Goal: Transaction & Acquisition: Purchase product/service

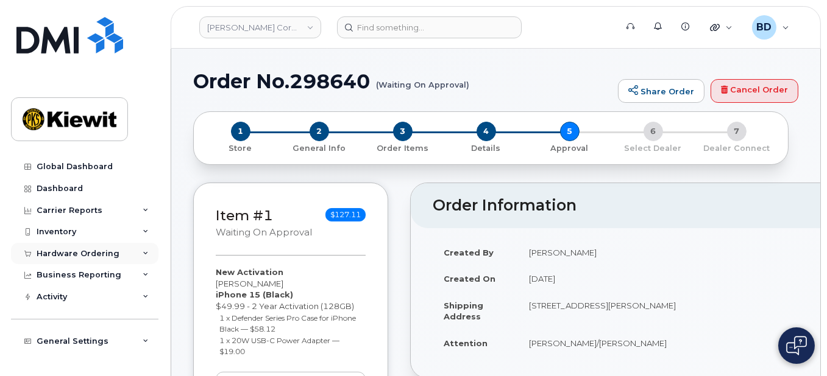
click at [144, 251] on icon at bounding box center [146, 254] width 6 height 6
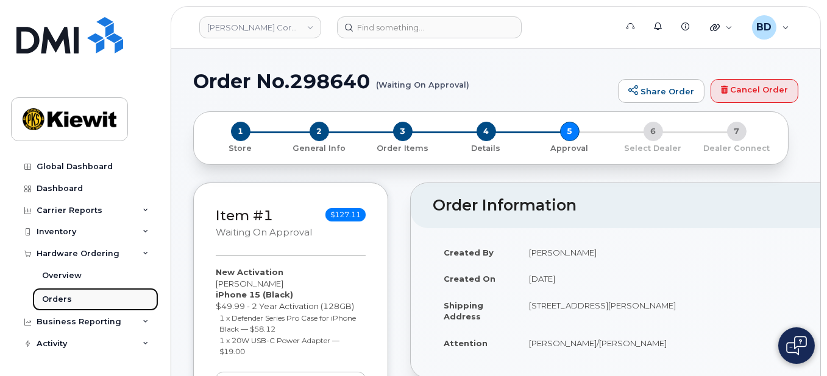
click at [79, 299] on link "Orders" at bounding box center [95, 299] width 126 height 23
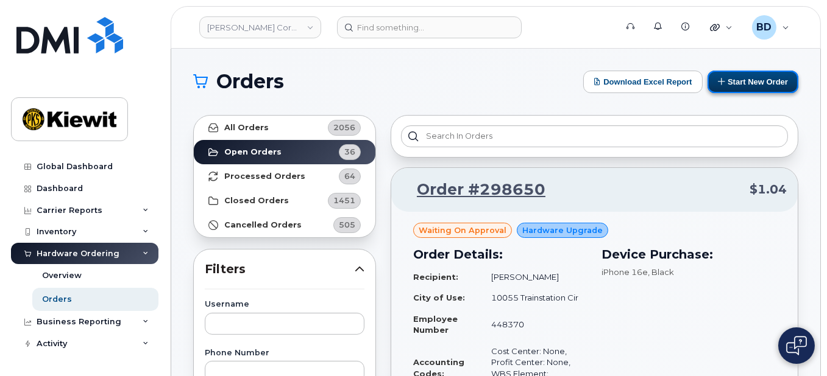
click at [743, 83] on button "Start New Order" at bounding box center [752, 82] width 91 height 23
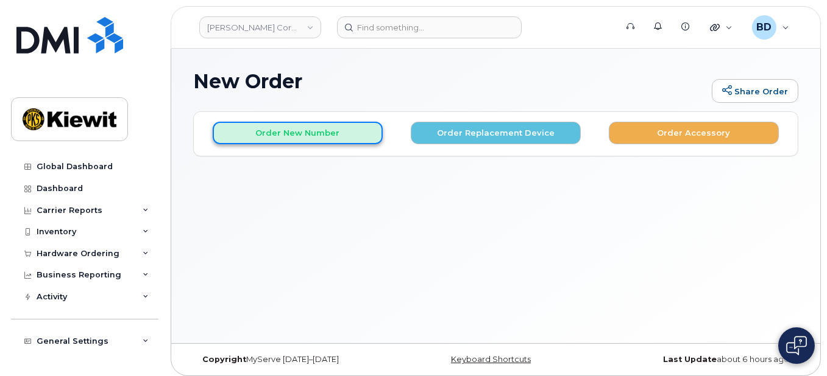
click at [265, 128] on button "Order New Number" at bounding box center [298, 133] width 170 height 23
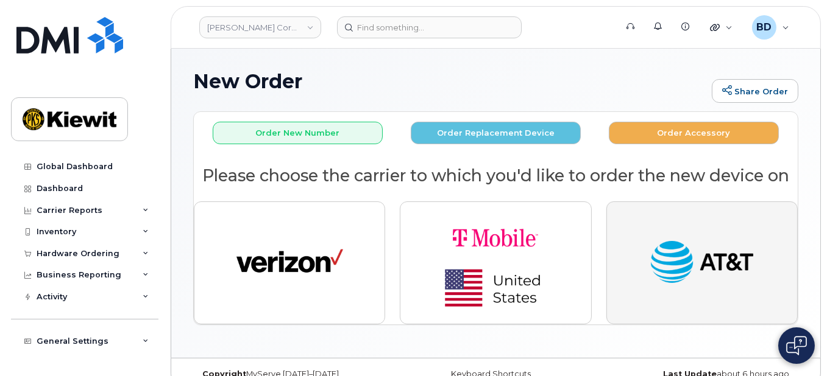
click at [685, 244] on img "button" at bounding box center [701, 263] width 107 height 55
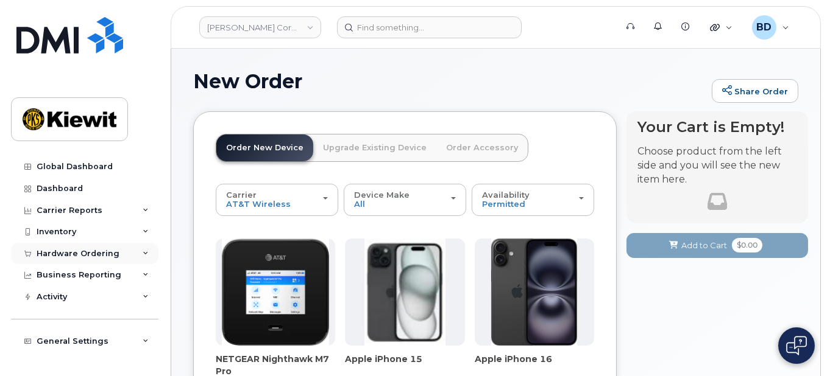
click at [144, 251] on icon at bounding box center [146, 254] width 6 height 6
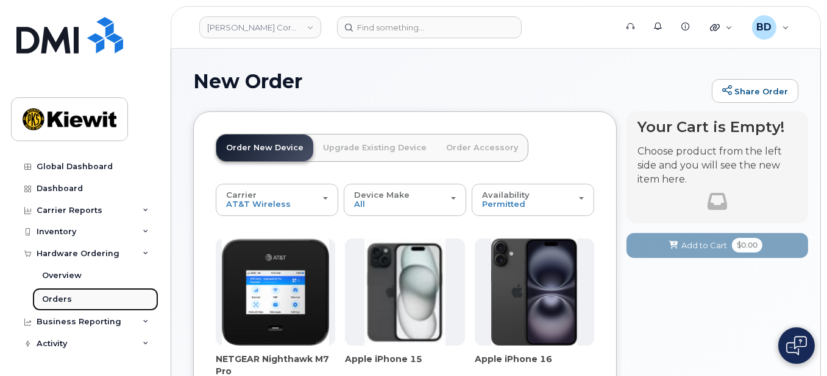
click at [79, 303] on link "Orders" at bounding box center [95, 299] width 126 height 23
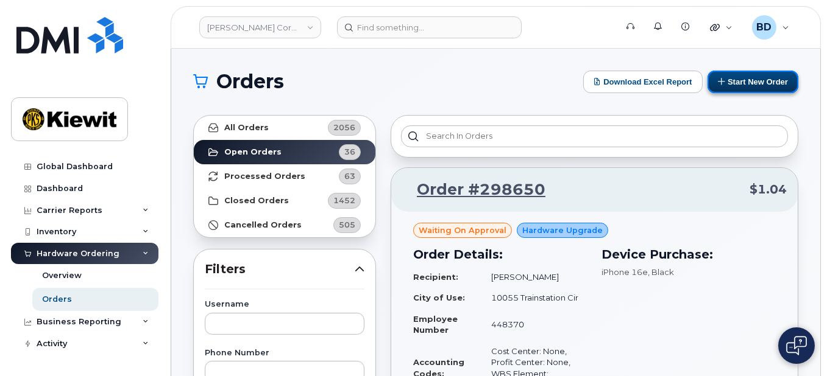
click at [772, 79] on button "Start New Order" at bounding box center [752, 82] width 91 height 23
click at [771, 79] on button "Start New Order" at bounding box center [752, 82] width 91 height 23
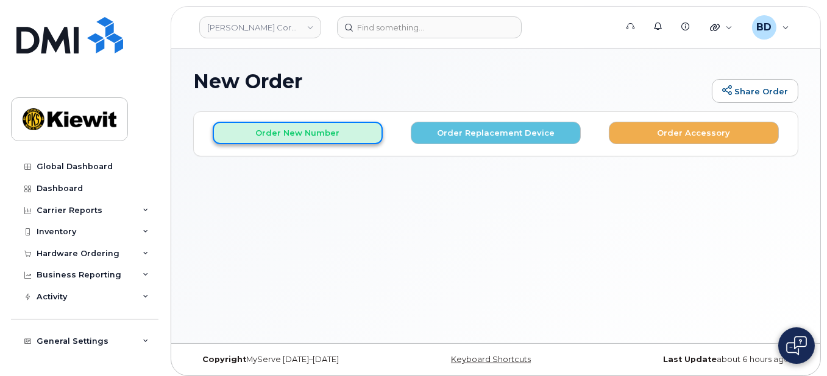
click at [291, 136] on button "Order New Number" at bounding box center [298, 133] width 170 height 23
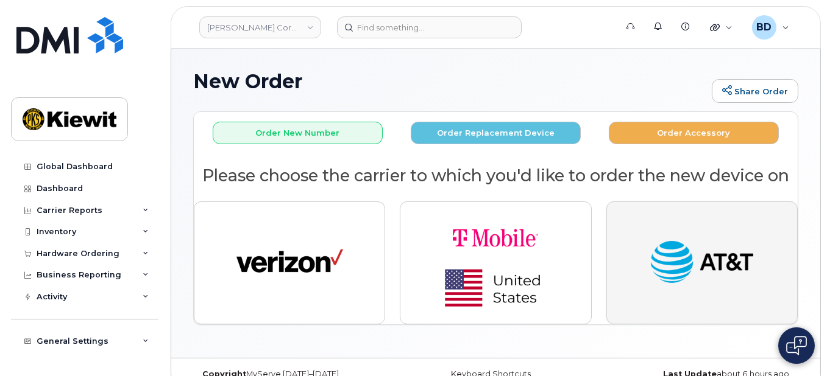
click at [721, 263] on img "button" at bounding box center [701, 263] width 107 height 55
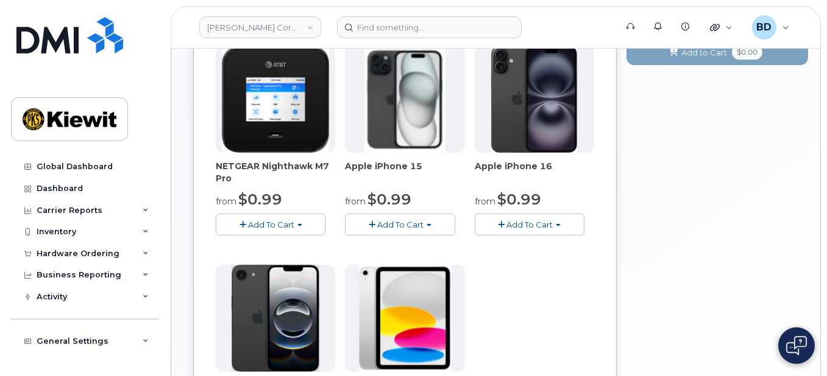
scroll to position [162, 0]
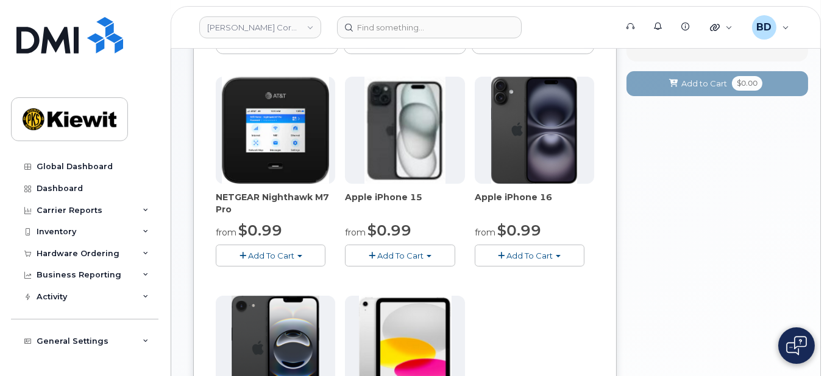
click at [531, 253] on span "Add To Cart" at bounding box center [529, 256] width 46 height 10
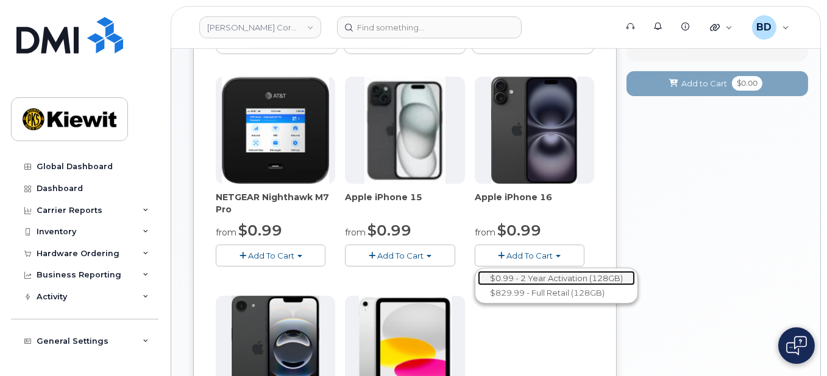
click at [534, 278] on link "$0.99 - 2 Year Activation (128GB)" at bounding box center [556, 278] width 157 height 15
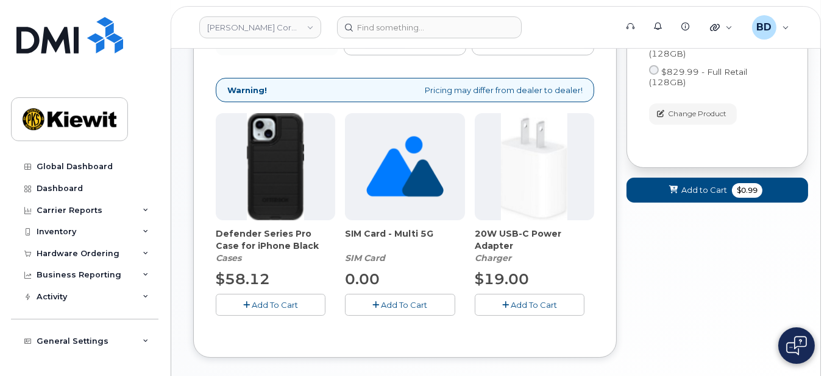
click at [269, 192] on img at bounding box center [275, 166] width 57 height 107
click at [233, 259] on em "Cases" at bounding box center [229, 258] width 26 height 11
click at [280, 307] on span "Add To Cart" at bounding box center [275, 305] width 46 height 10
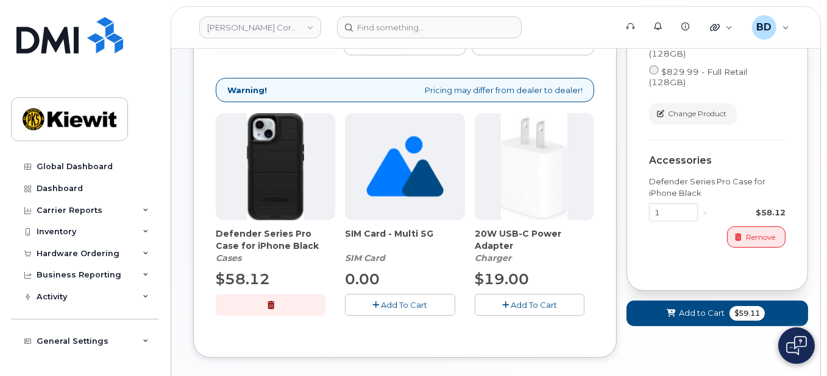
click at [548, 294] on button "Add To Cart" at bounding box center [530, 304] width 110 height 21
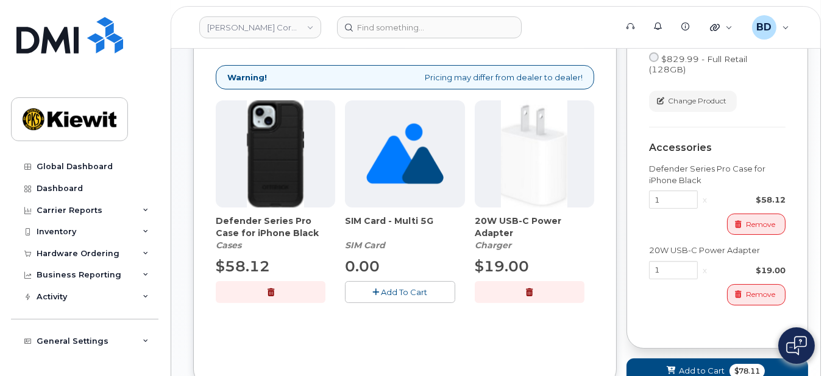
scroll to position [252, 0]
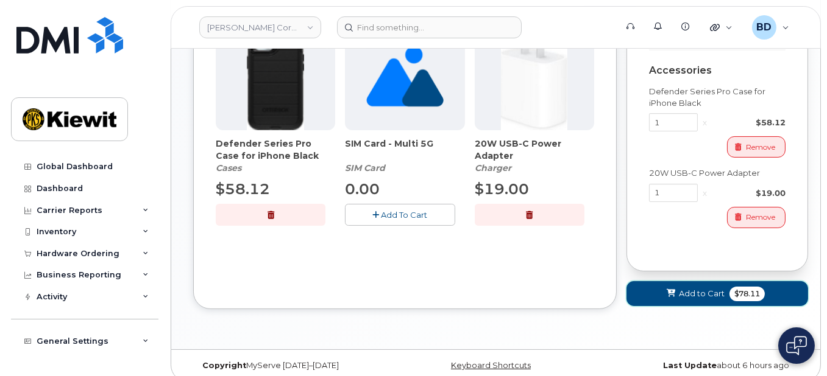
click at [679, 288] on span "Add to Cart" at bounding box center [702, 294] width 46 height 12
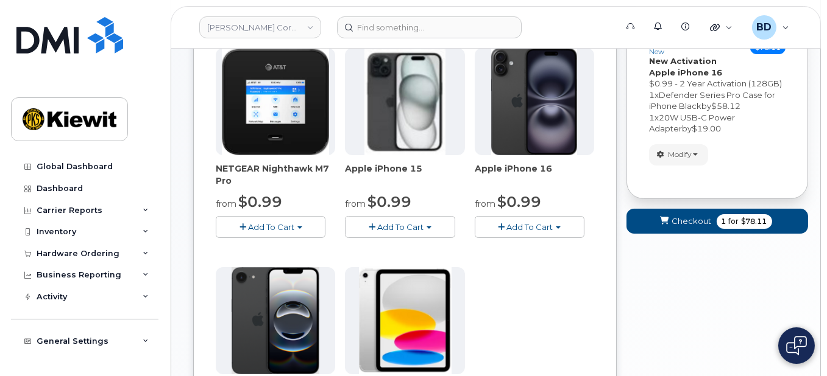
scroll to position [162, 0]
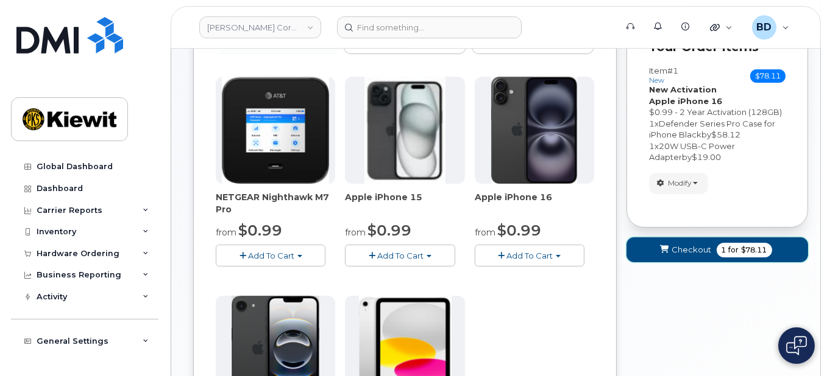
click at [678, 249] on span "Checkout" at bounding box center [692, 250] width 40 height 12
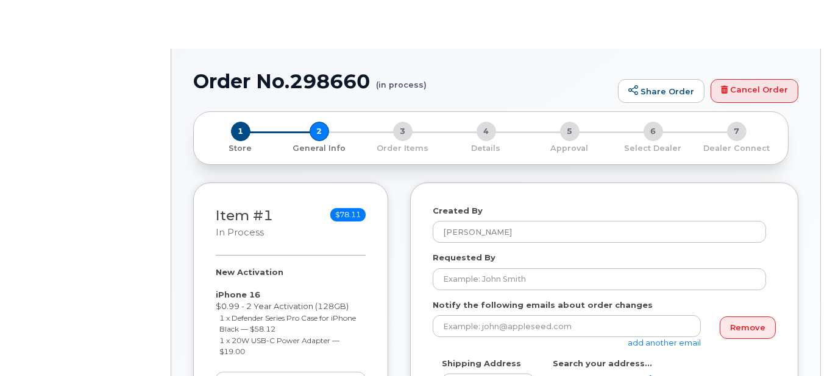
select select
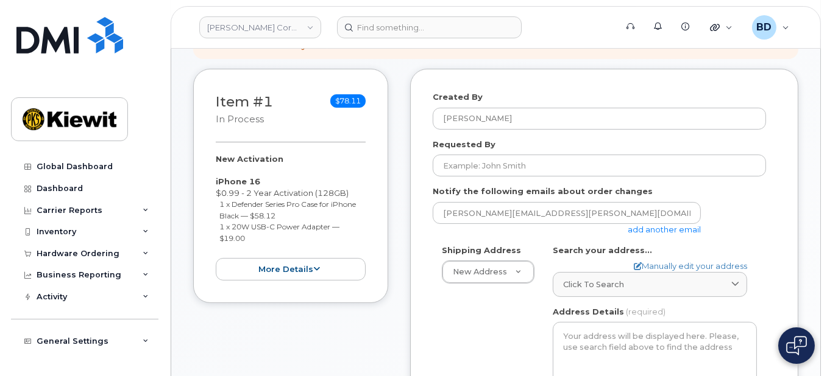
scroll to position [162, 0]
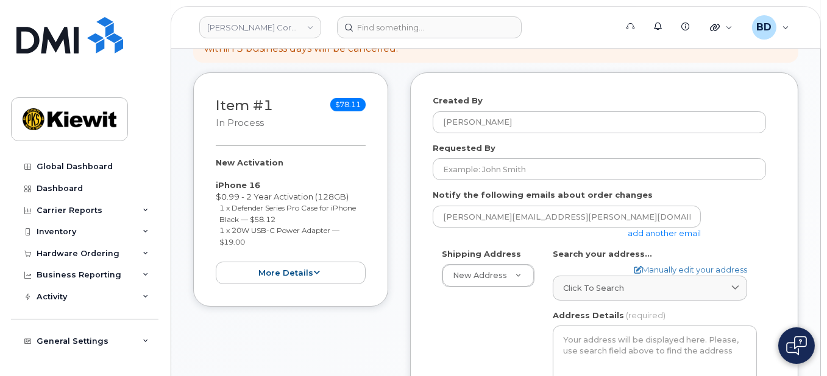
click at [662, 230] on link "add another email" at bounding box center [663, 233] width 73 height 10
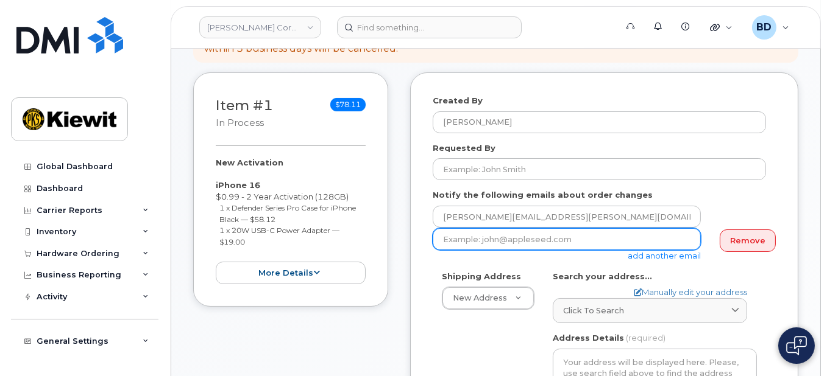
click at [478, 234] on input "email" at bounding box center [567, 239] width 268 height 22
paste input "[PERSON_NAME][EMAIL_ADDRESS][PERSON_NAME][PERSON_NAME][DOMAIN_NAME]"
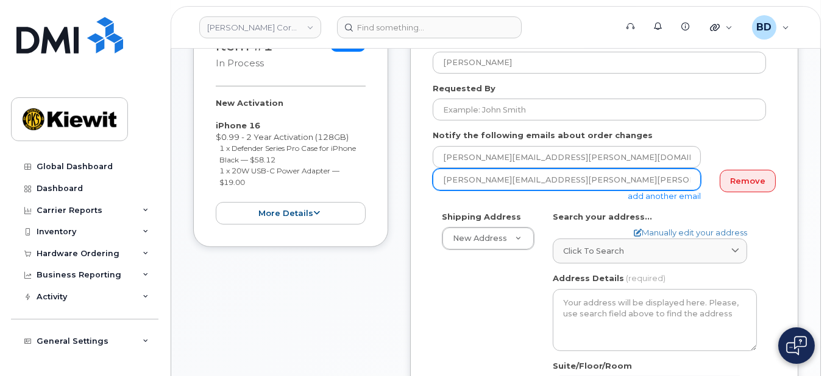
scroll to position [244, 0]
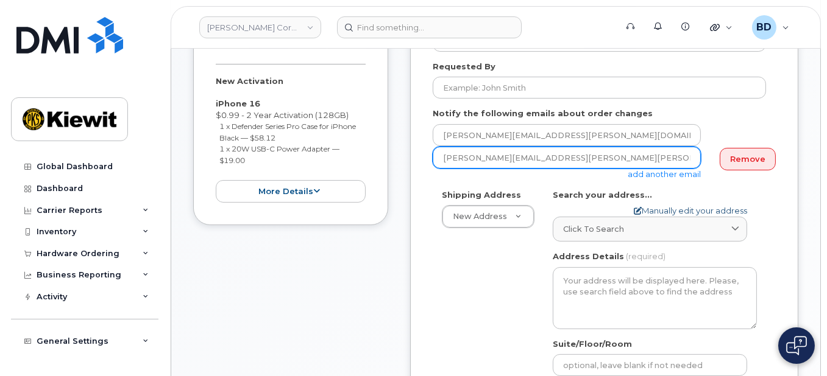
type input "[PERSON_NAME][EMAIL_ADDRESS][PERSON_NAME][PERSON_NAME][DOMAIN_NAME]"
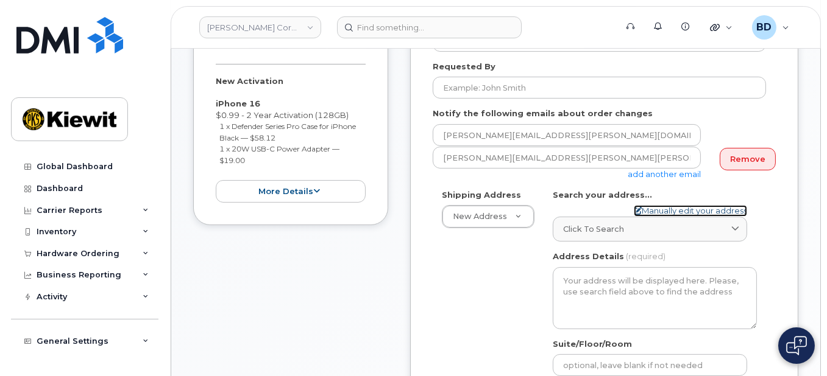
click at [657, 206] on link "Manually edit your address" at bounding box center [690, 211] width 113 height 12
select select
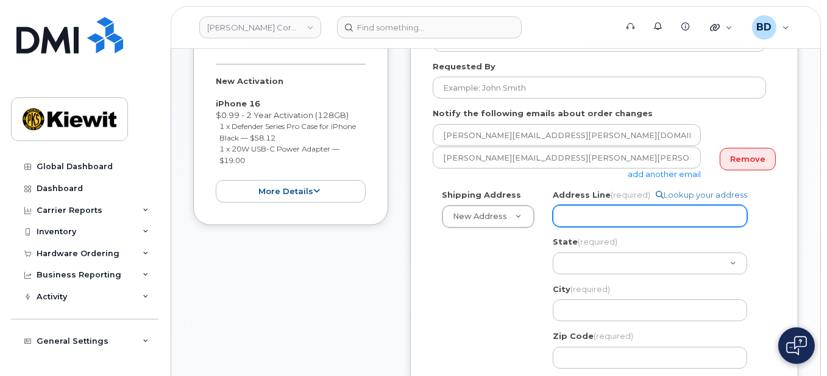
click at [625, 224] on input "Address Line (required)" at bounding box center [650, 216] width 194 height 22
paste input "6200 Lee Vista Blvd"
select select
type input "6200 Lee Vista Blvd"
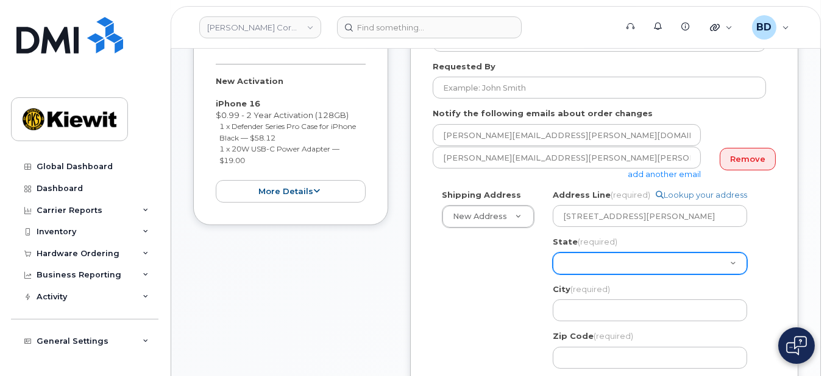
click at [585, 261] on select "Alabama Alaska American Samoa Arizona Arkansas California Colorado Connecticut …" at bounding box center [650, 264] width 194 height 22
select select "FL"
click at [553, 253] on select "Alabama Alaska American Samoa Arizona Arkansas California Colorado Connecticut …" at bounding box center [650, 264] width 194 height 22
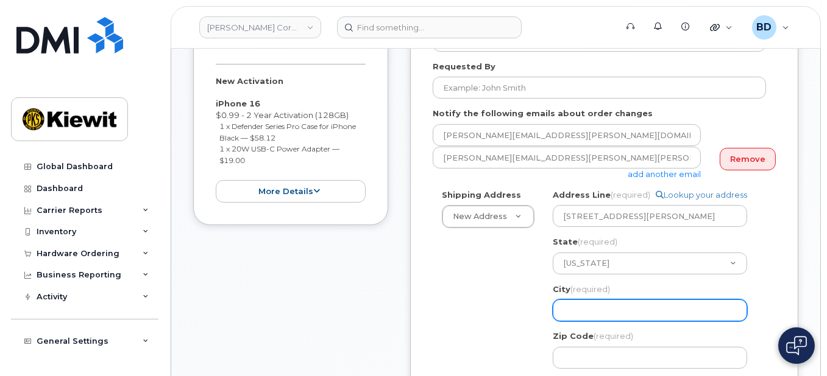
click at [570, 307] on input "City (required)" at bounding box center [650, 311] width 194 height 22
select select
type input "O"
select select
type input "Or"
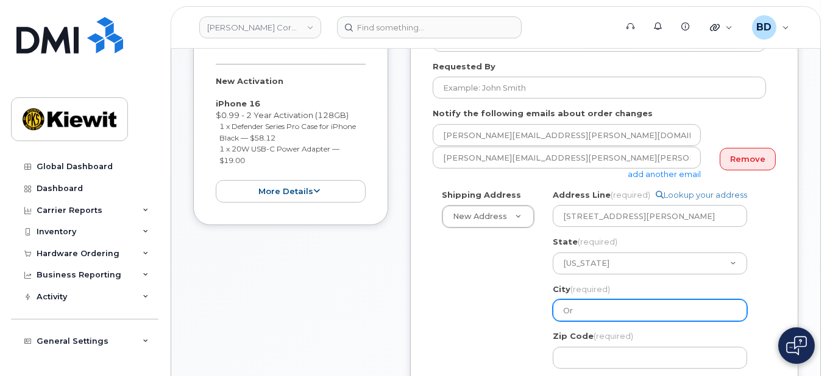
select select
type input "Orl"
select select
type input "Orla"
select select
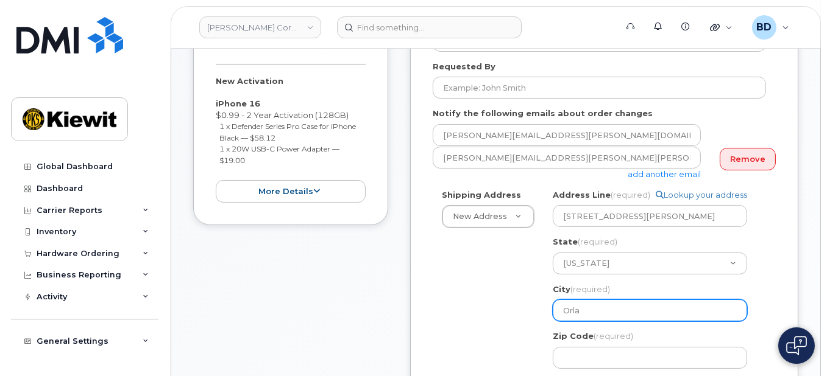
type input "Orlan"
select select
type input "Orland"
select select
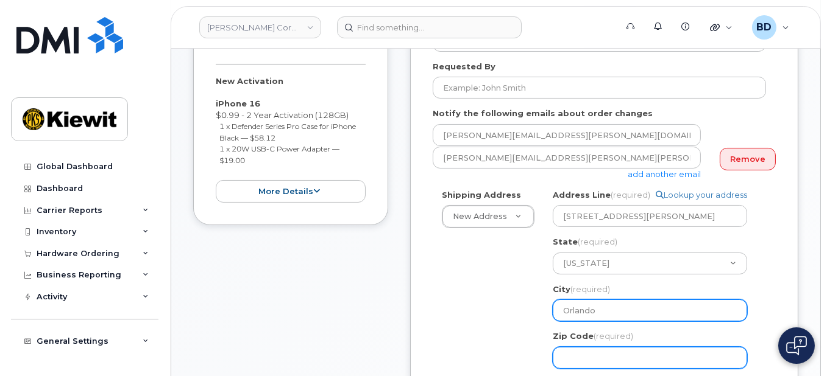
type input "Orlando"
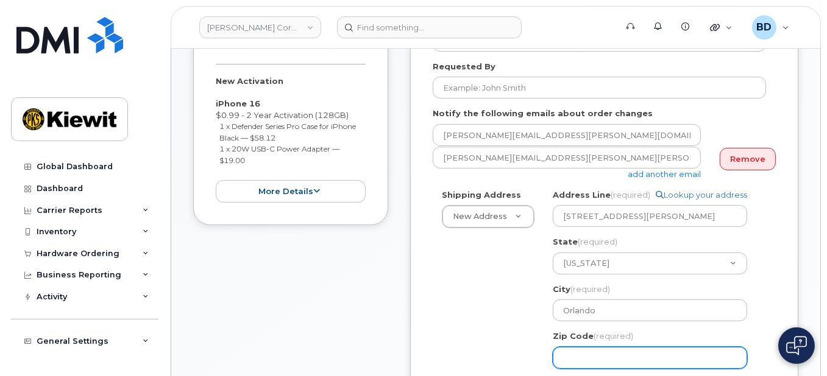
click at [590, 352] on input "Zip Code (required)" at bounding box center [650, 358] width 194 height 22
select select
type input "3"
select select
type input "32"
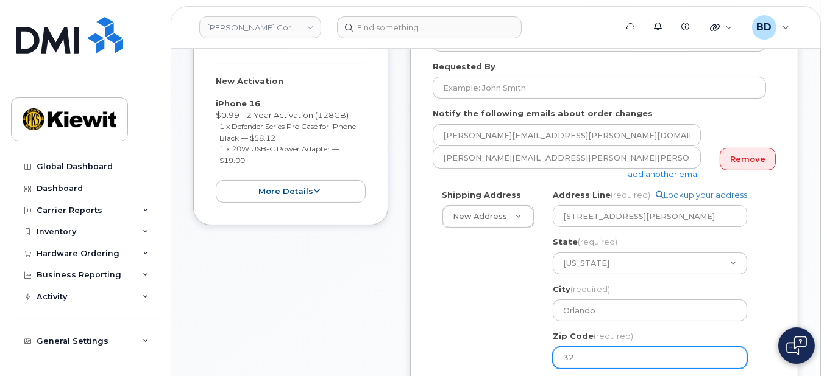
select select
type input "328"
select select
type input "3282"
select select
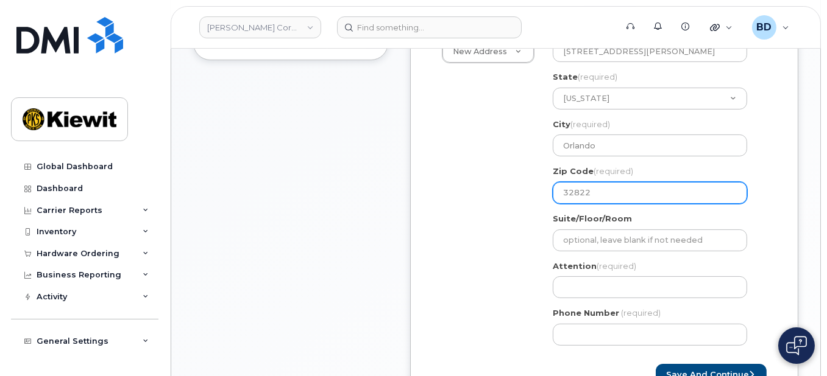
scroll to position [406, 0]
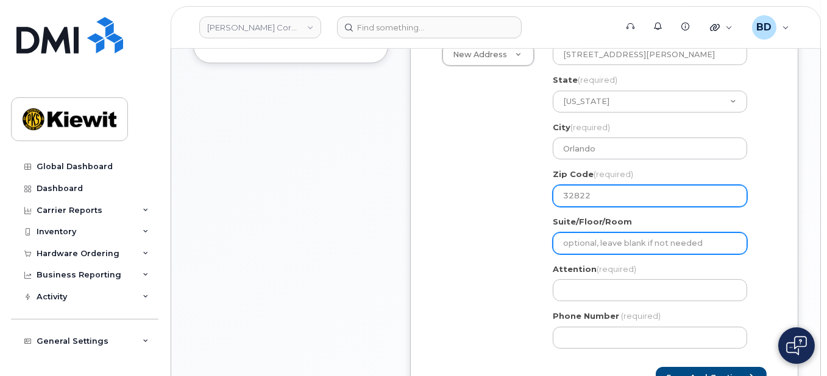
type input "32822"
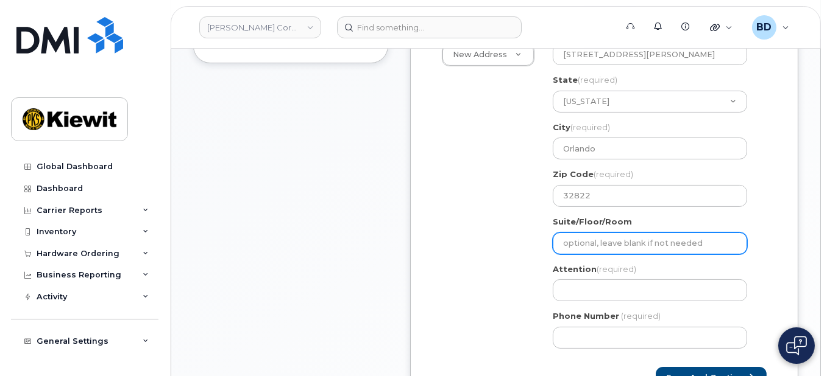
click at [563, 239] on input "Suite/Floor/Room" at bounding box center [650, 244] width 194 height 22
select select
type input "S"
select select
type input "Su"
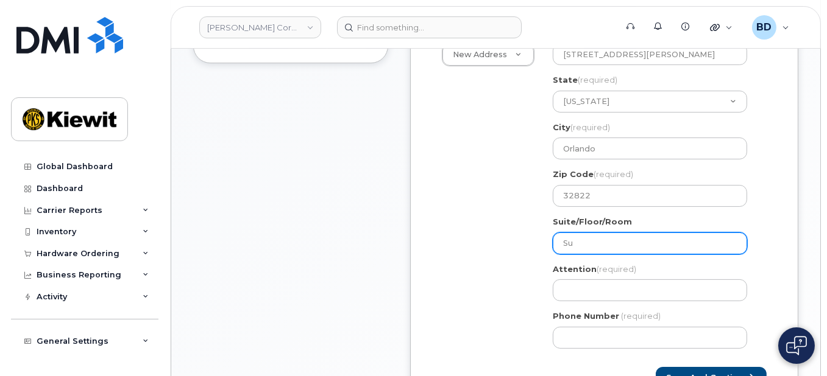
select select
type input "S"
select select
type input "Su"
select select
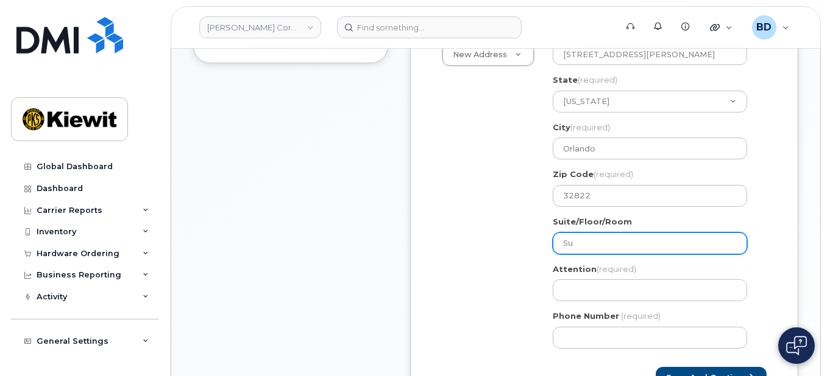
type input "Sui"
select select
type input "Suit"
select select
type input "Suite"
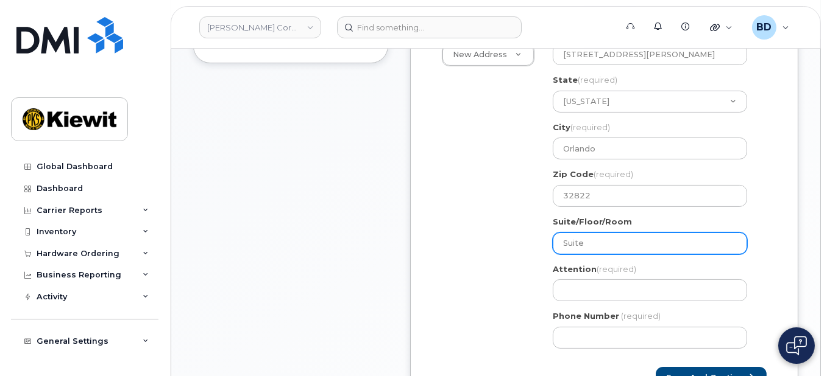
select select
type input "Suite 1"
select select
type input "Suite 10"
select select
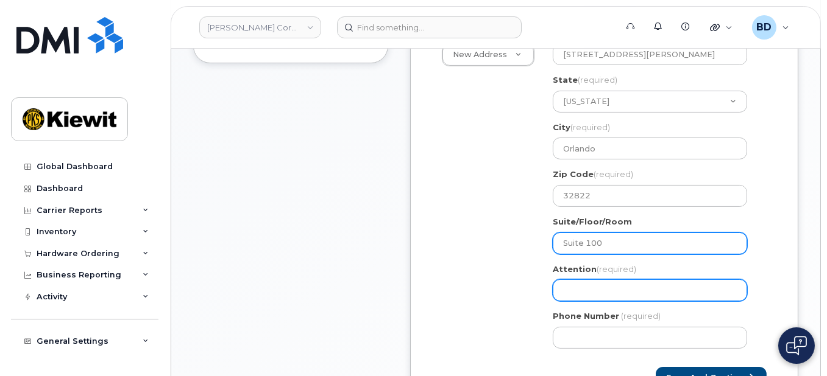
type input "Suite 100"
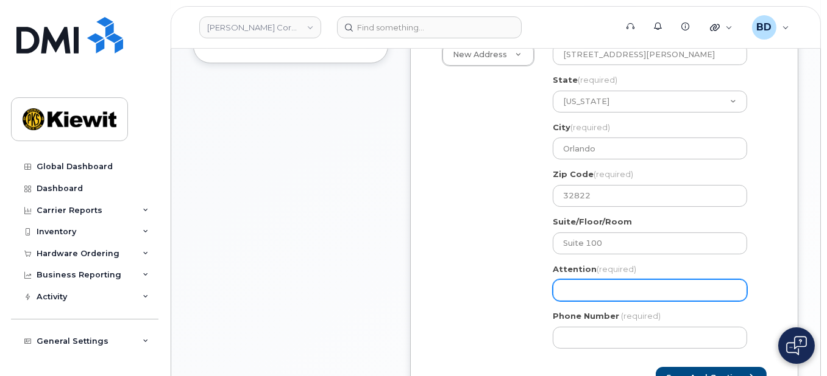
click at [574, 288] on input "Attention (required)" at bounding box center [650, 291] width 194 height 22
select select
type input "J"
select select
type input "Jo"
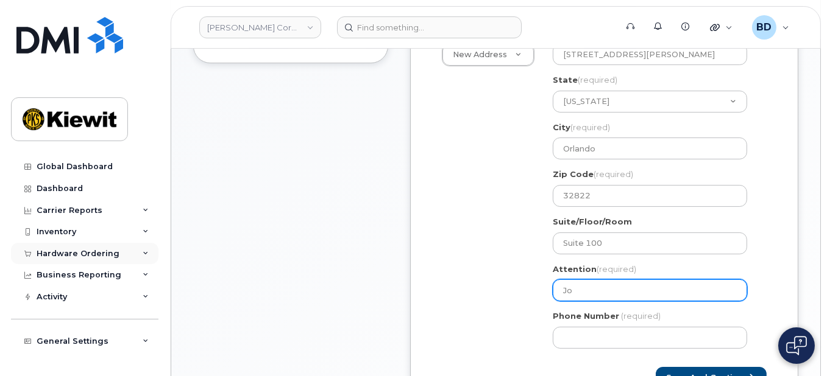
select select
type input "Jos"
select select
type input "Josh"
select select
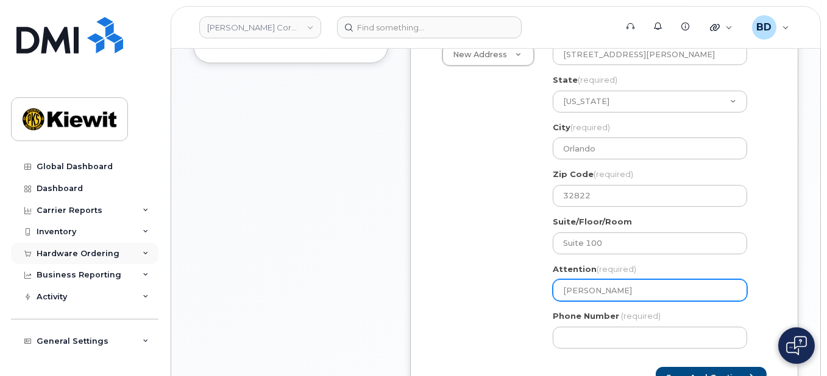
type input "Joshu"
select select
type input "Joshua"
select select
type input "Joshua W"
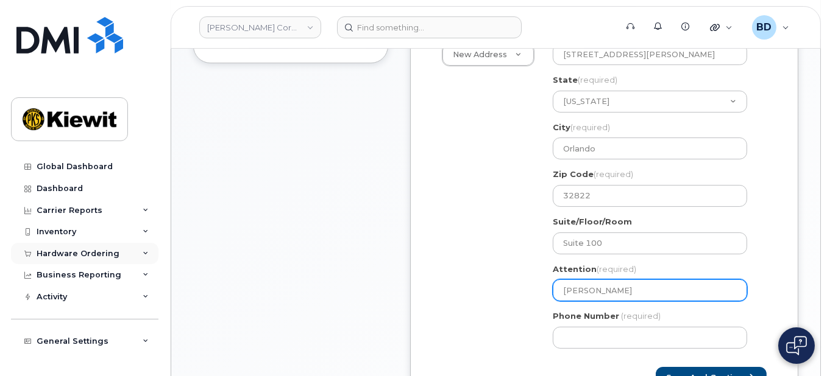
select select
type input "Joshua Wi"
select select
type input "Joshua Wil"
select select
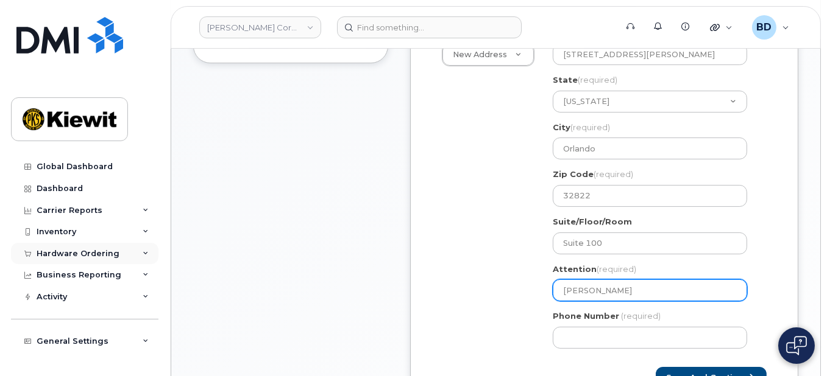
type input "Joshua Wils"
select select
type input "Joshua Wilso"
select select
type input "Joshua Wilson"
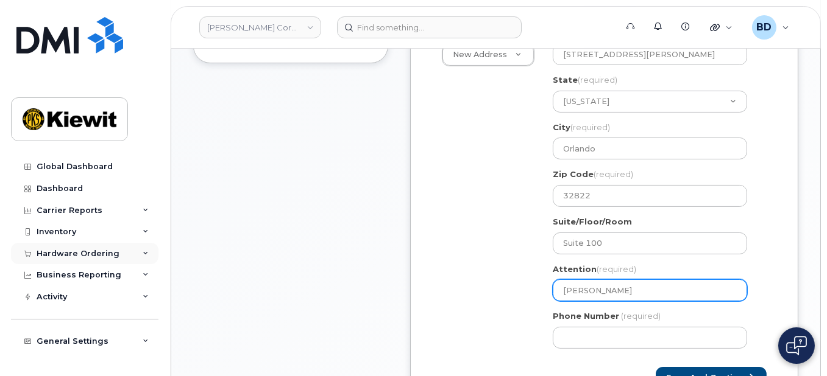
select select
type input "Joshua Wilson/"
select select
type input "Joshua Wilson/W"
select select
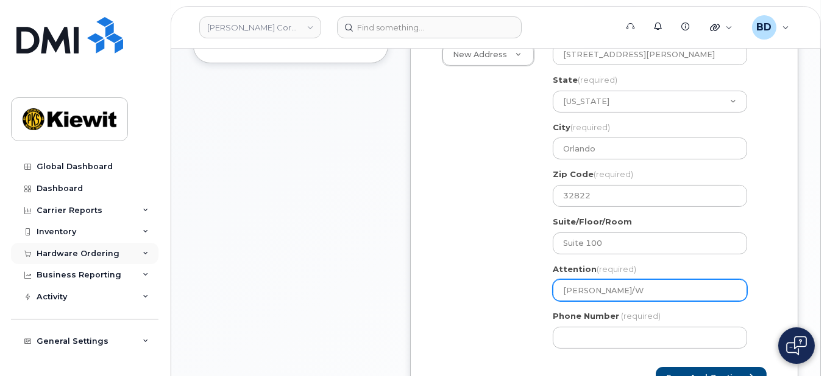
type input "Joshua Wilson/Wi"
select select
type input "Joshua Wilson/Wil"
select select
type input "Joshua Wilson/Will"
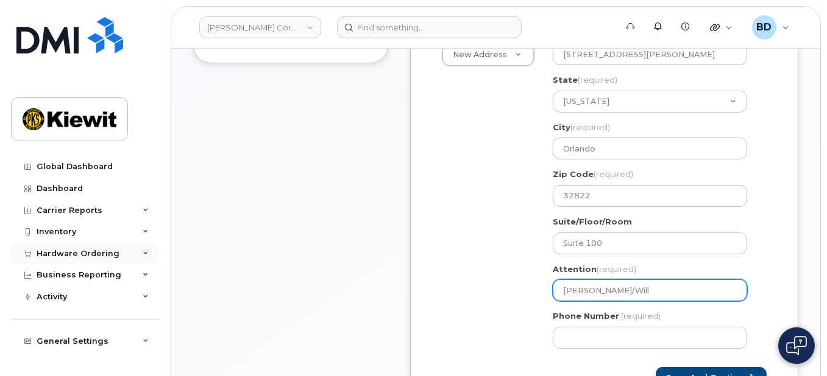
select select
type input "Joshua Wilson/Willi"
select select
type input "Joshua Wilson/Willia"
select select
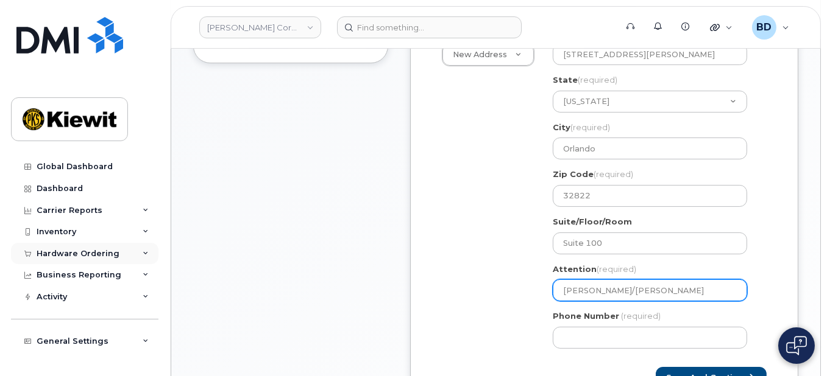
type input "Joshua Wilson/William"
select select
type input "Joshua Wilson/William F"
select select
type input "Joshua Wilson/William Fi"
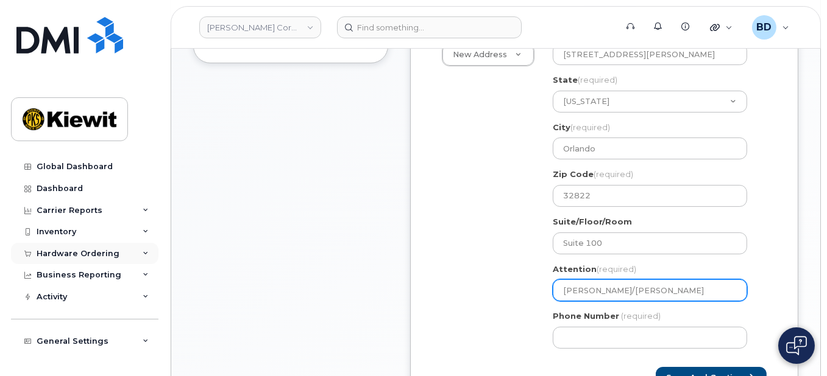
select select
type input "Joshua Wilson/William Fit"
select select
type input "Joshua Wilson/William Fith"
select select
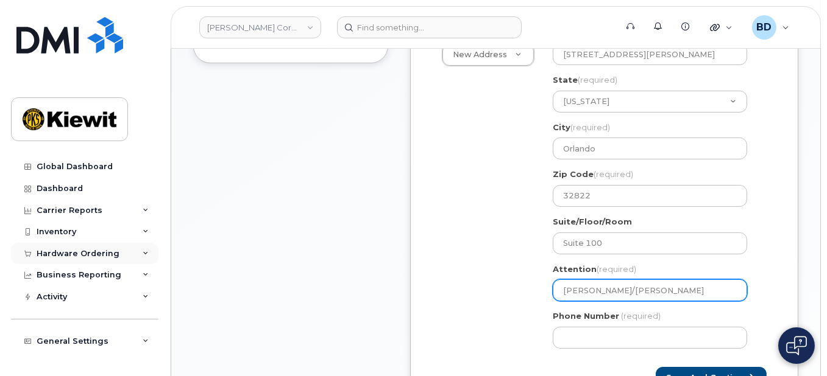
type input "Joshua Wilson/William Fithi"
select select
type input "Joshua Wilson/William Fithia"
select select
drag, startPoint x: 624, startPoint y: 288, endPoint x: 711, endPoint y: 286, distance: 86.5
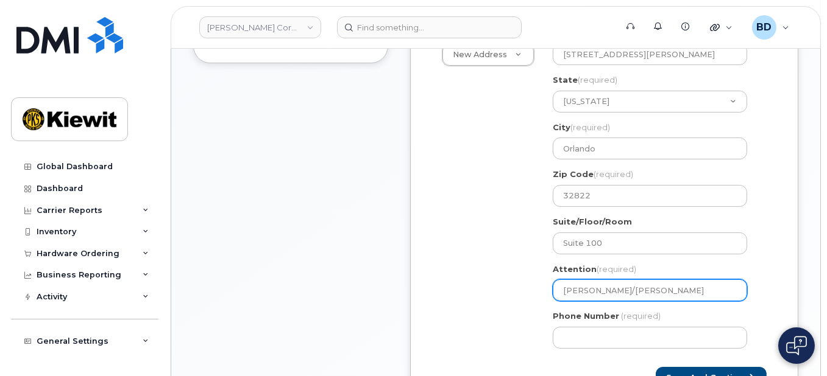
click at [711, 286] on input "[PERSON_NAME]/[PERSON_NAME]" at bounding box center [650, 291] width 194 height 22
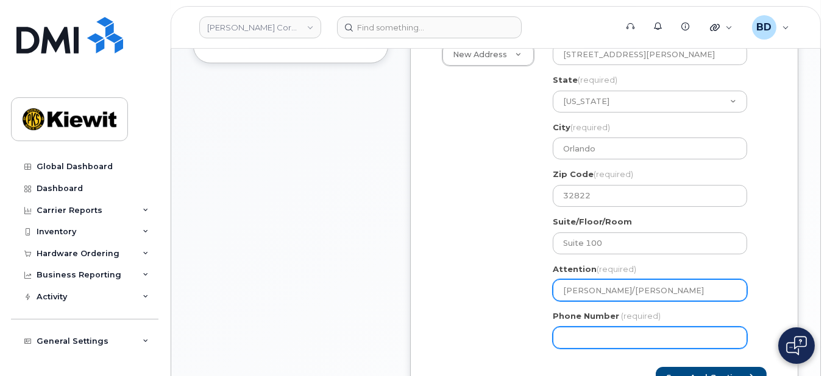
type input "[PERSON_NAME]/[PERSON_NAME]"
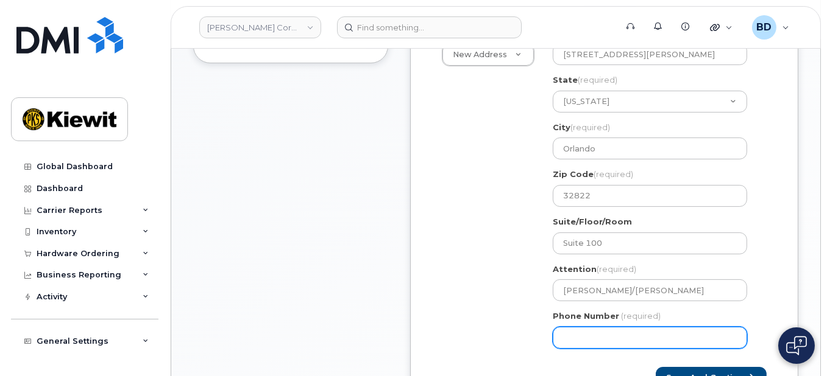
click at [599, 337] on input "Phone Number" at bounding box center [650, 338] width 194 height 22
type input "8777727707"
select select
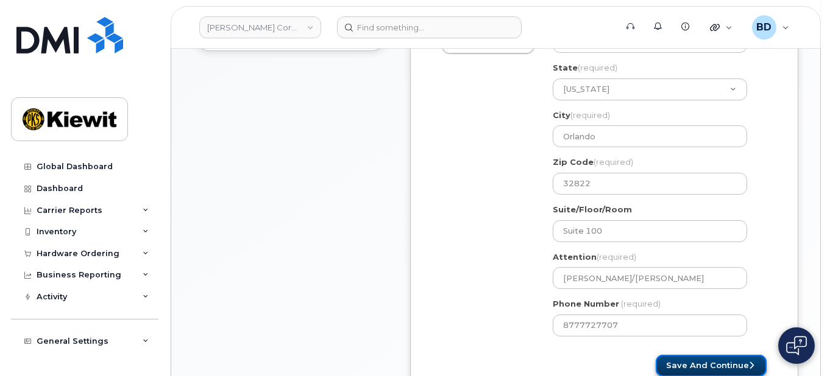
click at [708, 358] on button "Save and Continue" at bounding box center [710, 366] width 111 height 23
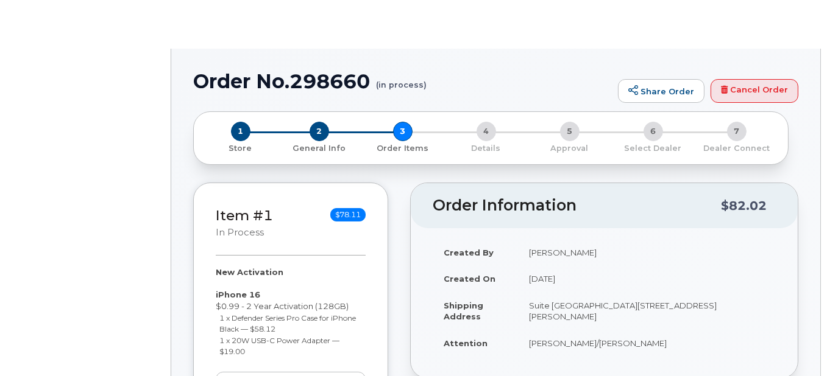
radio input "true"
select select
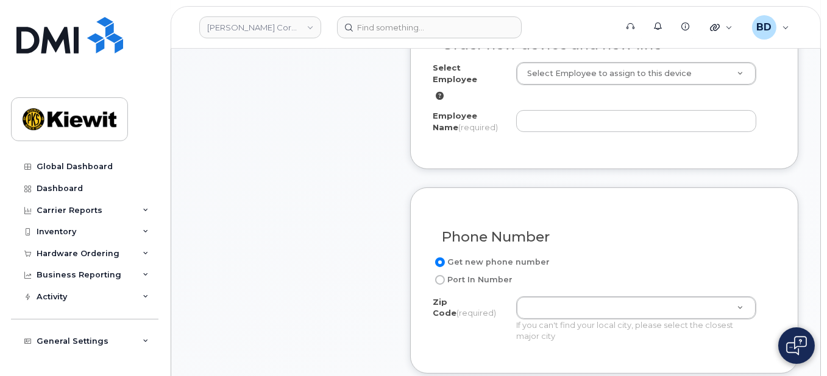
scroll to position [487, 0]
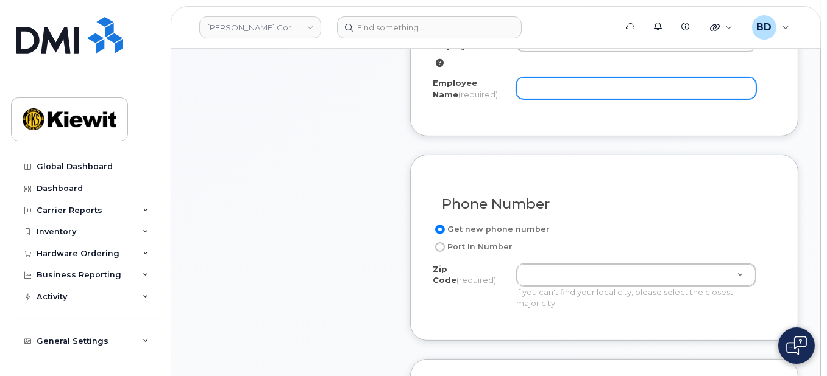
click at [524, 78] on input "Employee Name (required)" at bounding box center [636, 88] width 240 height 22
paste input "[PERSON_NAME]"
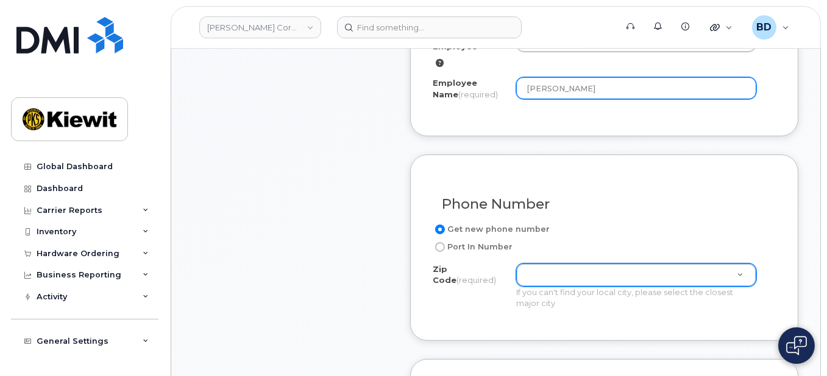
type input "[PERSON_NAME]"
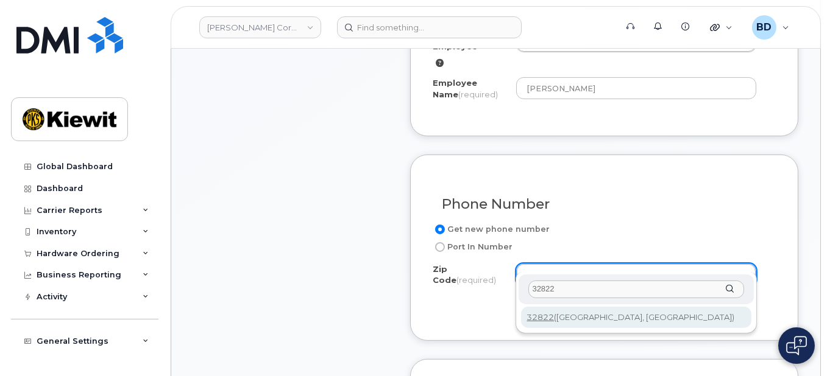
type input "32822"
type input "32822 (Orlando, FL)"
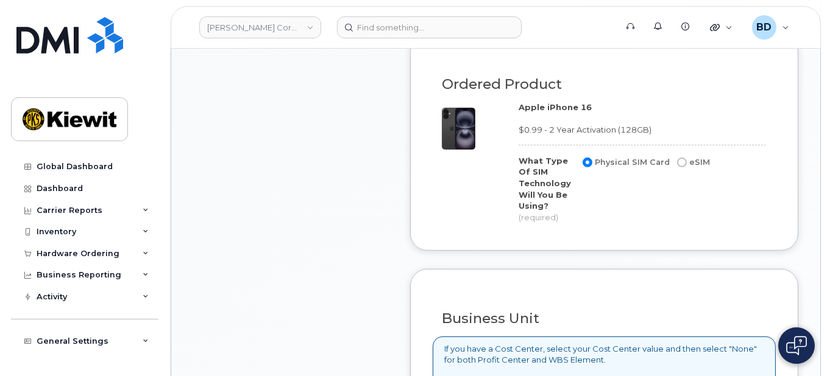
scroll to position [1056, 0]
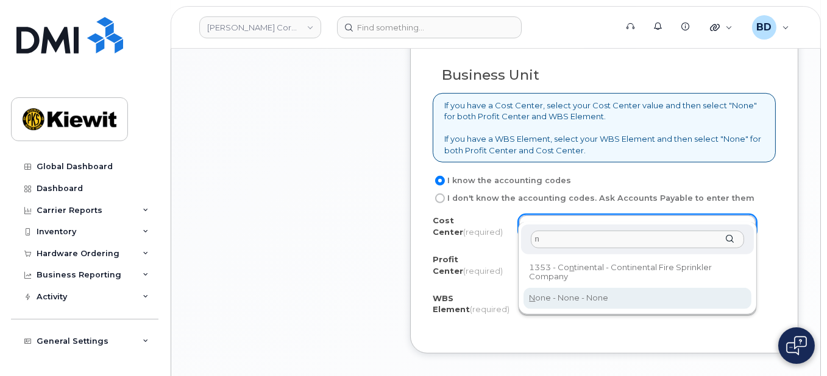
type input "n"
type input "None"
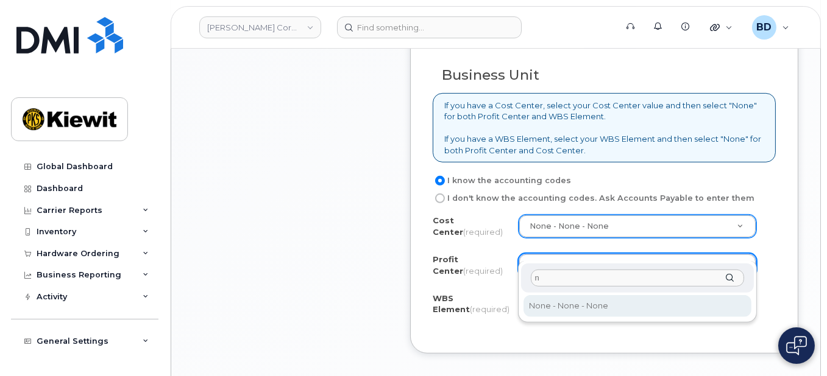
type input "n"
select select "None"
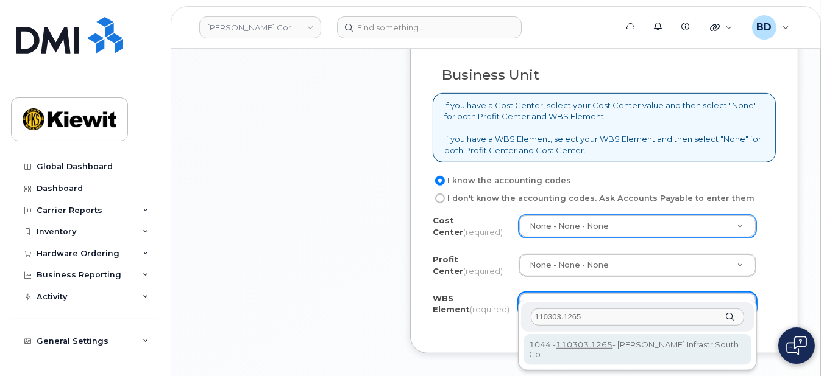
type input "110303.1265"
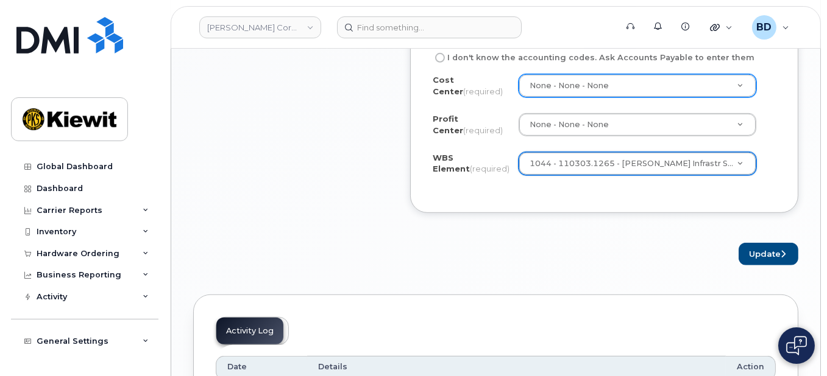
scroll to position [1218, 0]
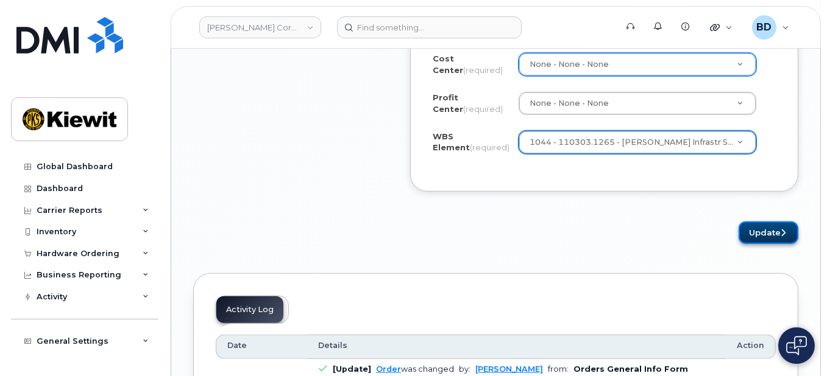
click at [771, 222] on button "Update" at bounding box center [768, 233] width 60 height 23
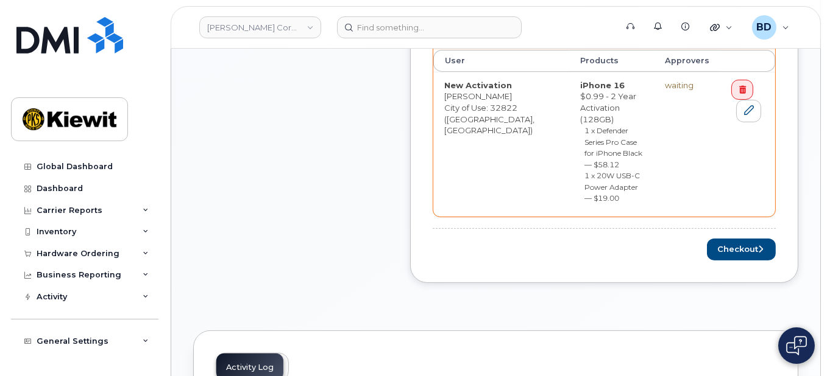
scroll to position [568, 0]
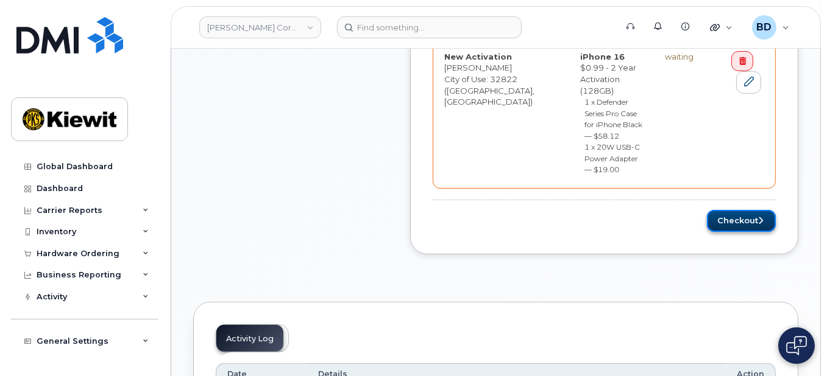
click at [724, 210] on button "Checkout" at bounding box center [741, 221] width 69 height 23
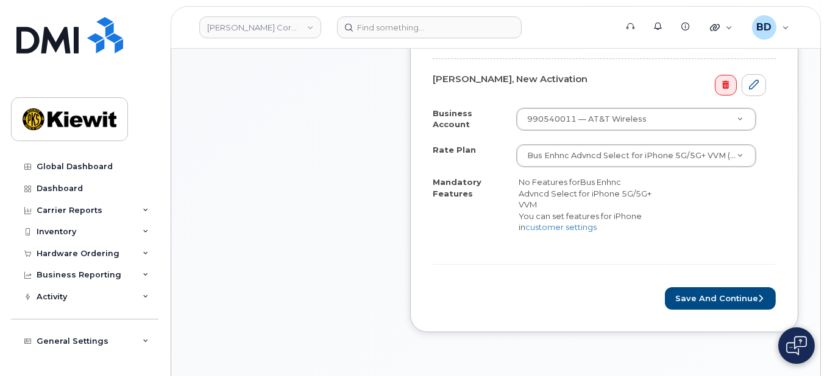
scroll to position [406, 0]
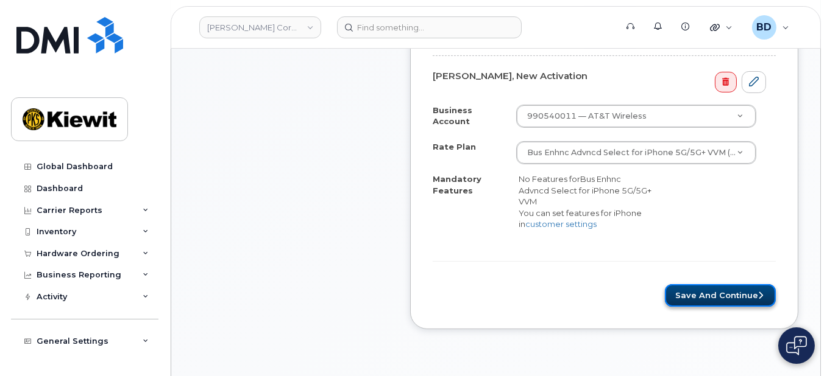
click at [702, 284] on button "Save and Continue" at bounding box center [720, 295] width 111 height 23
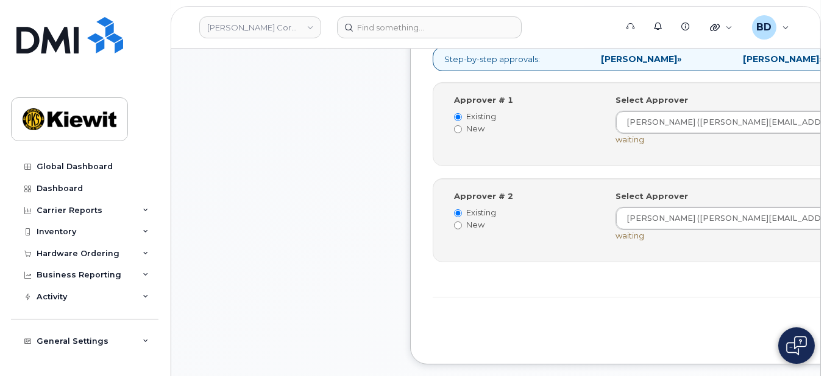
scroll to position [487, 0]
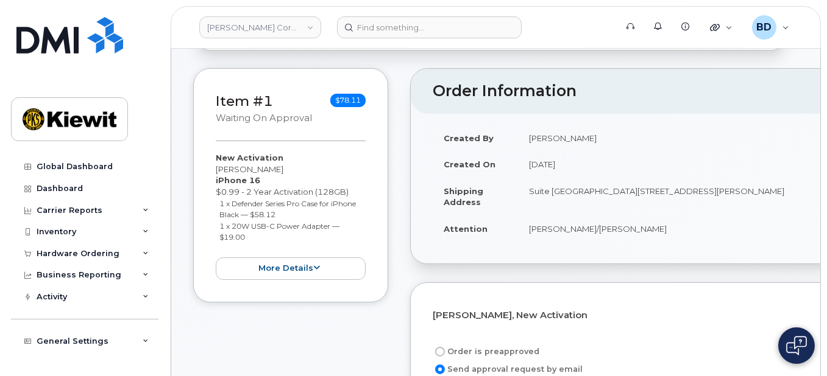
scroll to position [0, 0]
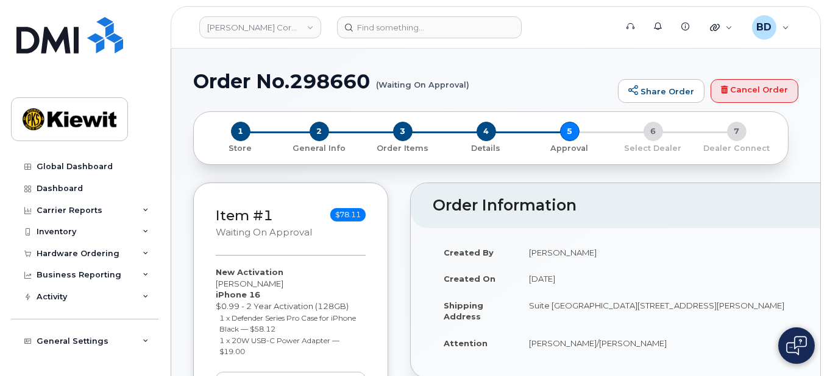
click at [323, 81] on h1 "Order No.298660 (Waiting On Approval)" at bounding box center [402, 81] width 418 height 21
copy h1 "298660"
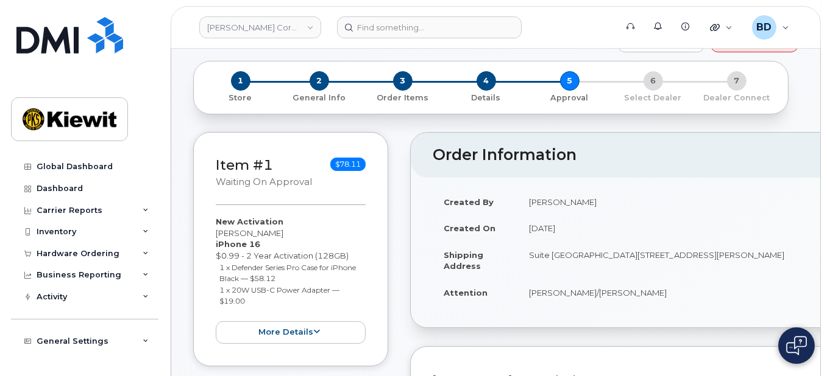
scroll to position [81, 0]
